Goal: Task Accomplishment & Management: Manage account settings

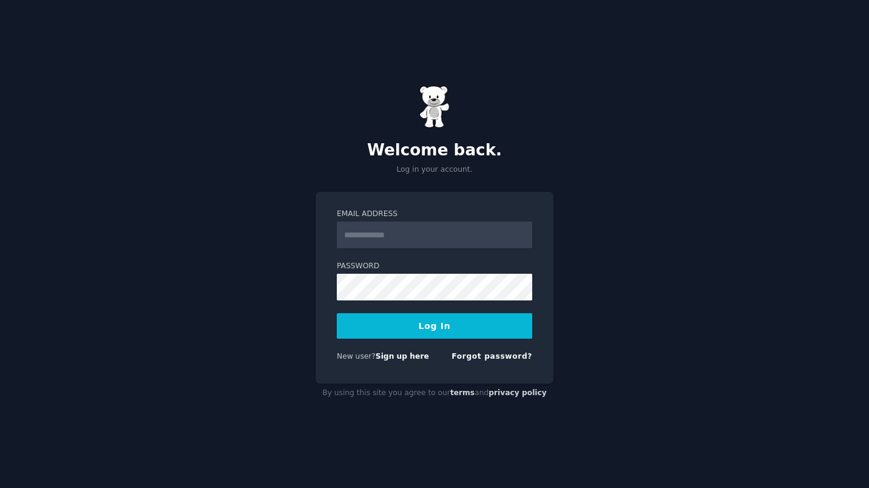
click at [402, 231] on input "Email Address" at bounding box center [434, 234] width 195 height 27
type input "**********"
click at [337, 313] on button "Log In" at bounding box center [434, 325] width 195 height 25
